Goal: Find specific page/section: Find specific page/section

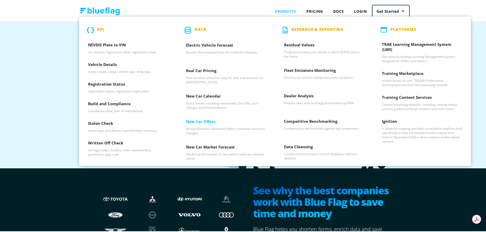
click at [198, 119] on h3 "New Car Offers" at bounding box center [226, 122] width 80 height 8
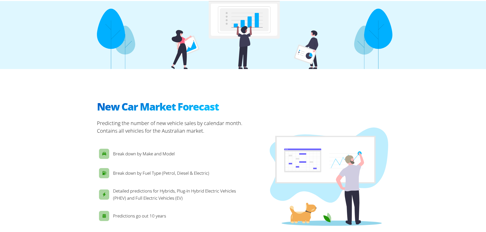
scroll to position [153, 0]
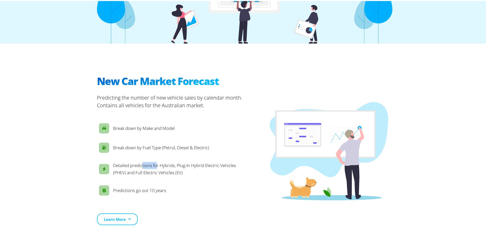
drag, startPoint x: 146, startPoint y: 163, endPoint x: 146, endPoint y: 170, distance: 7.1
click at [155, 164] on p "Detailed predictions for Hybrids, Plug-In Hybrid Electric Vehicles (PHEV) and F…" at bounding box center [178, 168] width 130 height 14
drag, startPoint x: 146, startPoint y: 170, endPoint x: 146, endPoint y: 174, distance: 4.1
click at [152, 171] on p "Detailed predictions for Hybrids, Plug-In Hybrid Electric Vehicles (PHEV) and F…" at bounding box center [178, 168] width 130 height 14
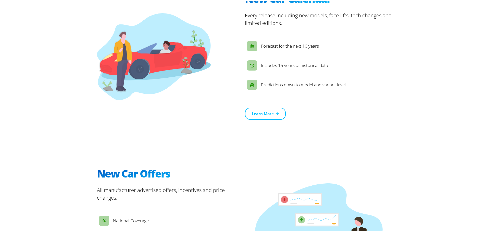
scroll to position [561, 0]
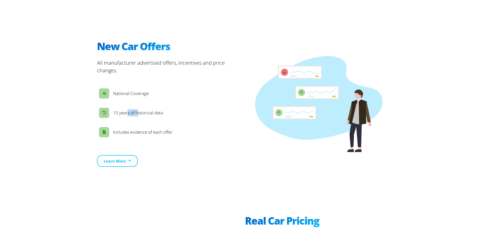
drag, startPoint x: 128, startPoint y: 103, endPoint x: 146, endPoint y: 104, distance: 18.4
click at [146, 108] on p "10 years of historical data" at bounding box center [138, 111] width 50 height 7
drag, startPoint x: 139, startPoint y: 124, endPoint x: 127, endPoint y: 126, distance: 11.7
click at [127, 128] on p "Includes evidence of each offer" at bounding box center [142, 131] width 59 height 7
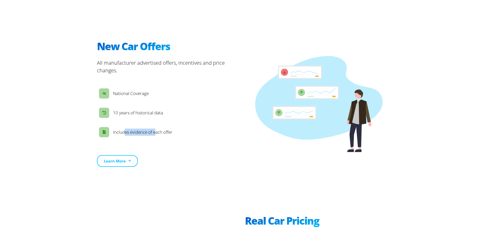
drag, startPoint x: 122, startPoint y: 125, endPoint x: 153, endPoint y: 124, distance: 31.1
click at [154, 128] on p "Includes evidence of each offer" at bounding box center [142, 131] width 59 height 7
click at [129, 158] on icon at bounding box center [130, 159] width 3 height 3
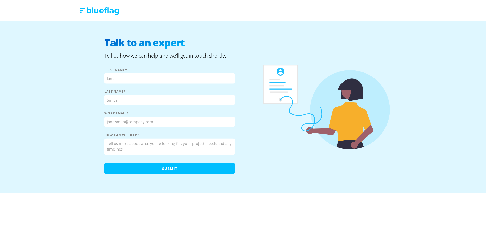
scroll to position [561, 0]
